Goal: Navigation & Orientation: Find specific page/section

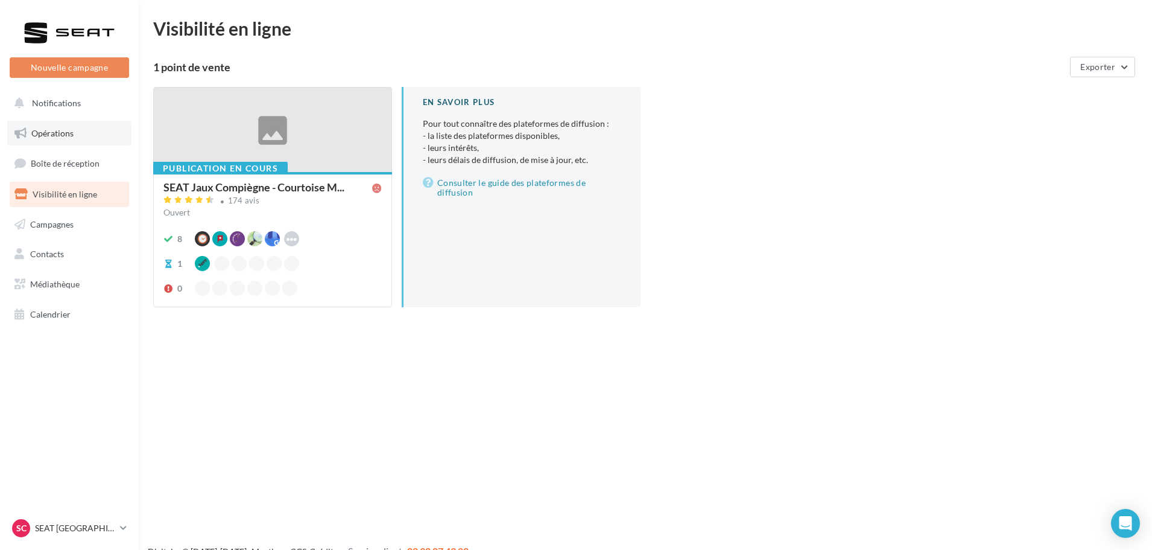
click at [73, 142] on link "Opérations" at bounding box center [69, 133] width 124 height 25
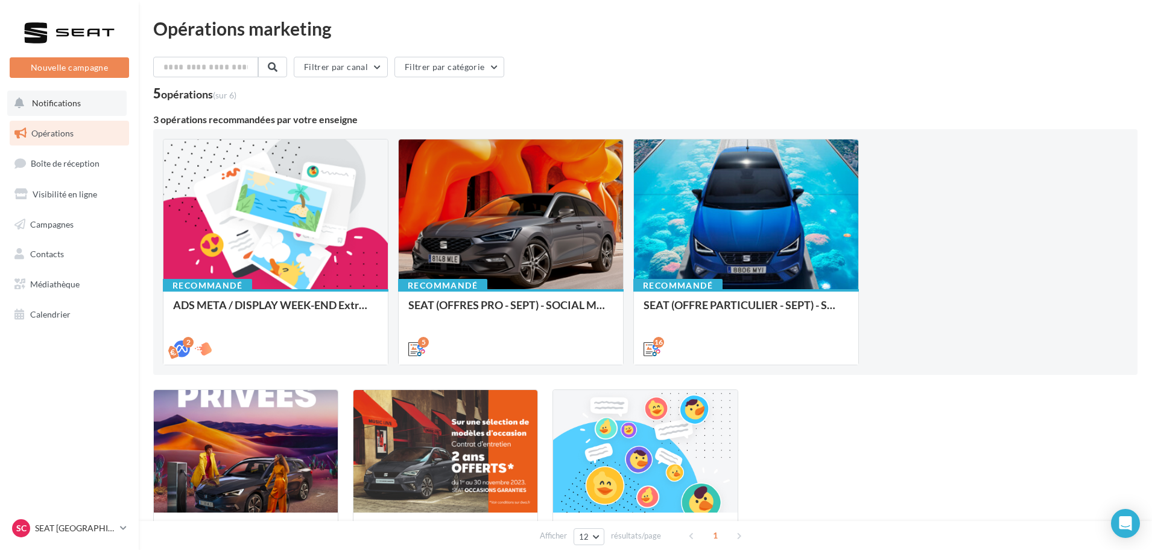
click at [58, 112] on button "Notifications" at bounding box center [66, 102] width 119 height 25
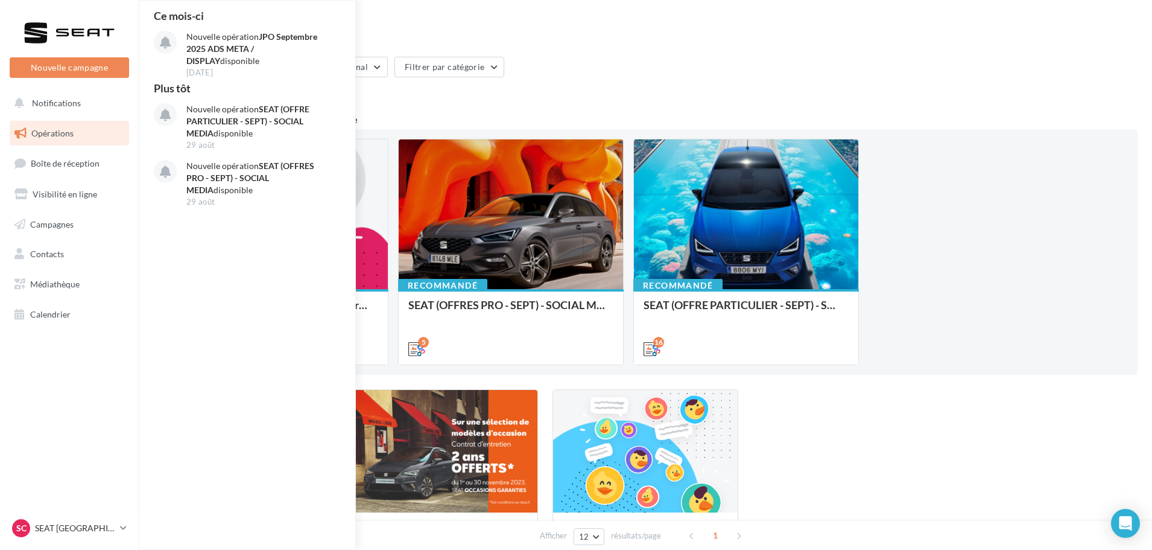
click at [95, 429] on nav "Nouvelle campagne Nouvelle campagne Notifications Ce mois-ci Nouvelle opération…" at bounding box center [69, 275] width 139 height 550
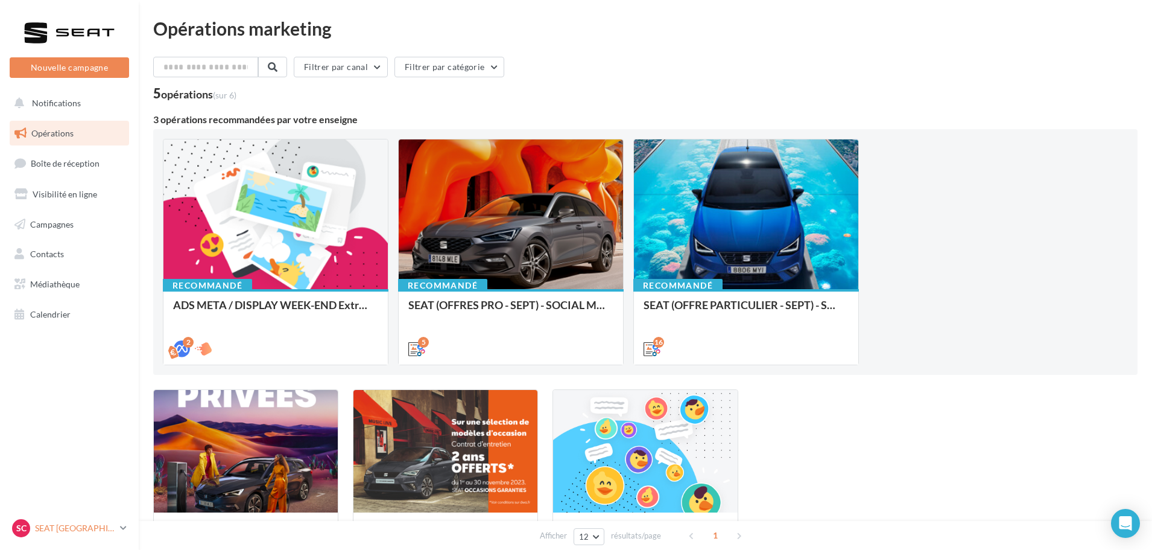
click at [116, 532] on link "SC SEAT Compiègne SEAT-TILLE" at bounding box center [69, 527] width 119 height 23
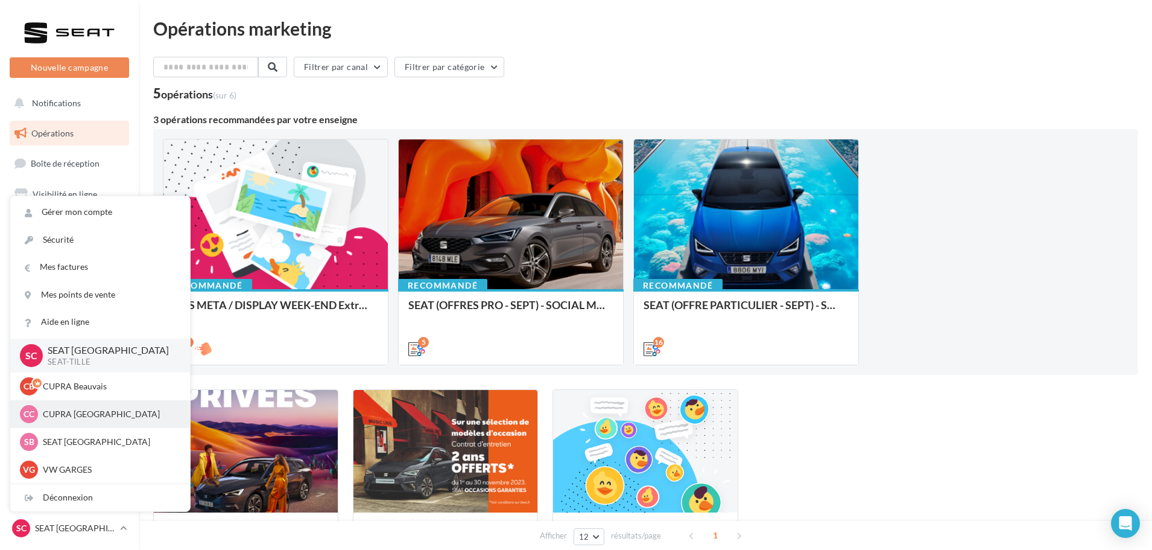
click at [103, 415] on p "CUPRA Compiègne" at bounding box center [109, 414] width 133 height 12
